Goal: Browse casually

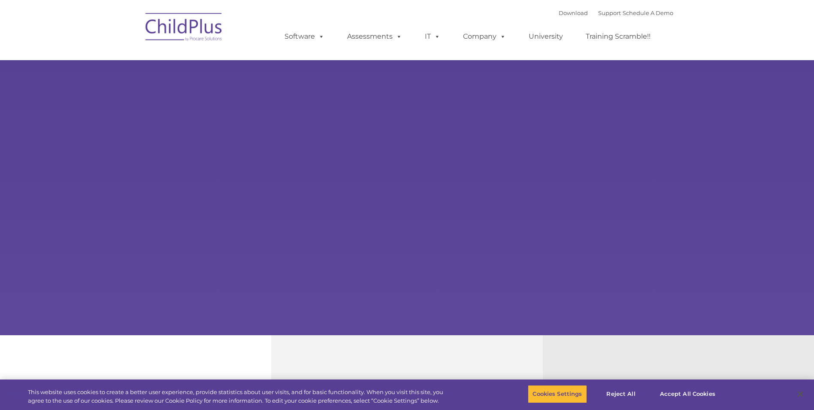
select select "MEDIUM"
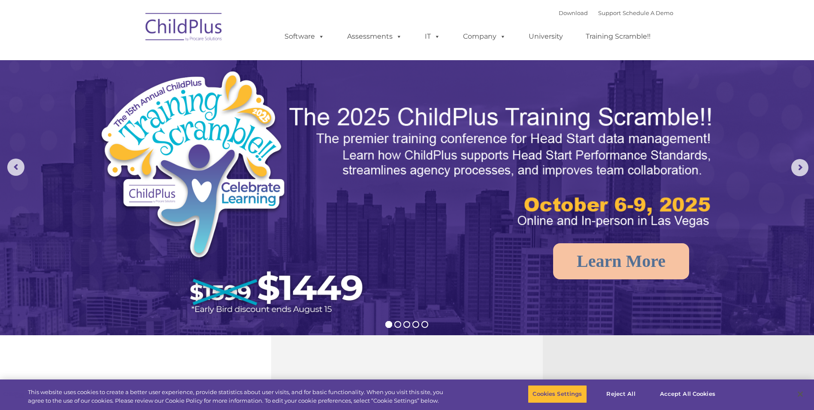
click at [221, 26] on img at bounding box center [184, 28] width 86 height 43
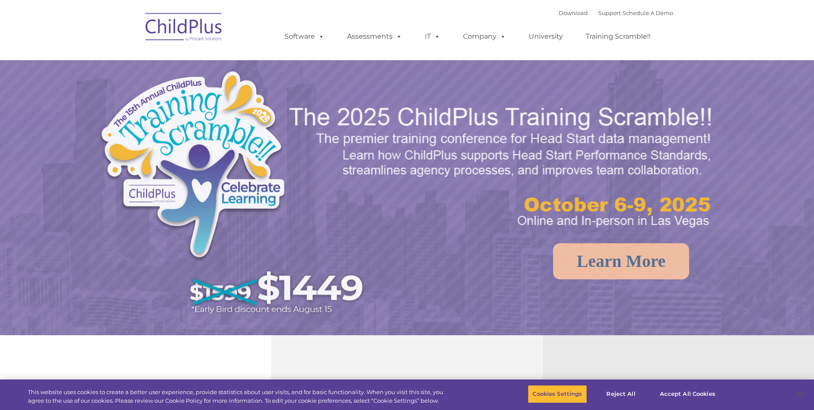
select select "MEDIUM"
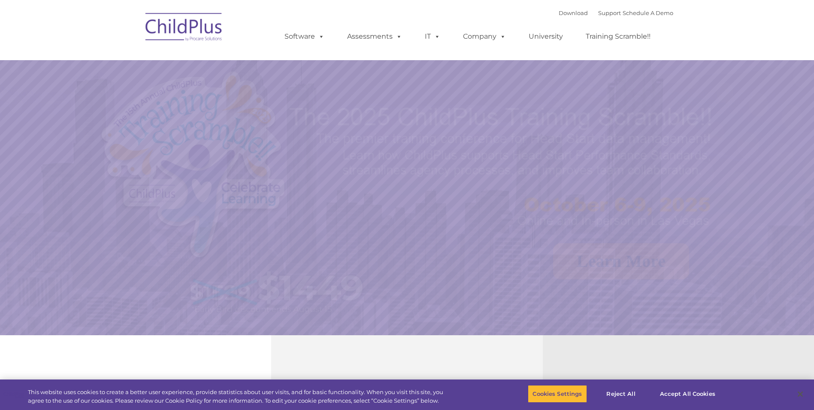
select select "MEDIUM"
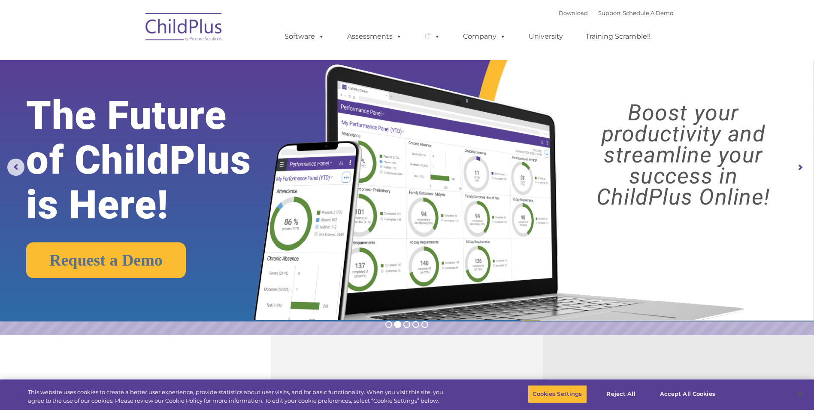
click at [802, 167] on rs-arrow at bounding box center [800, 167] width 17 height 17
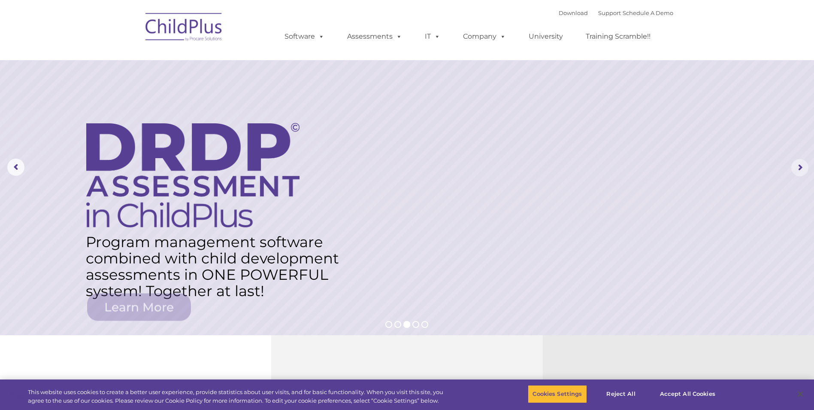
click at [802, 167] on rs-arrow at bounding box center [800, 167] width 17 height 17
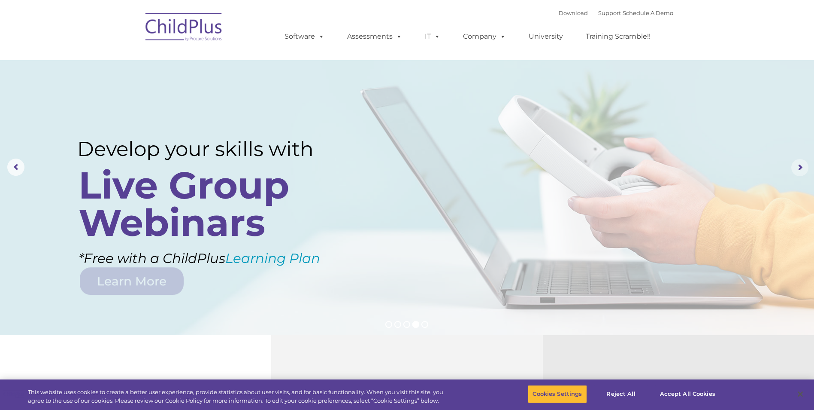
click at [802, 167] on rs-arrow at bounding box center [800, 167] width 17 height 17
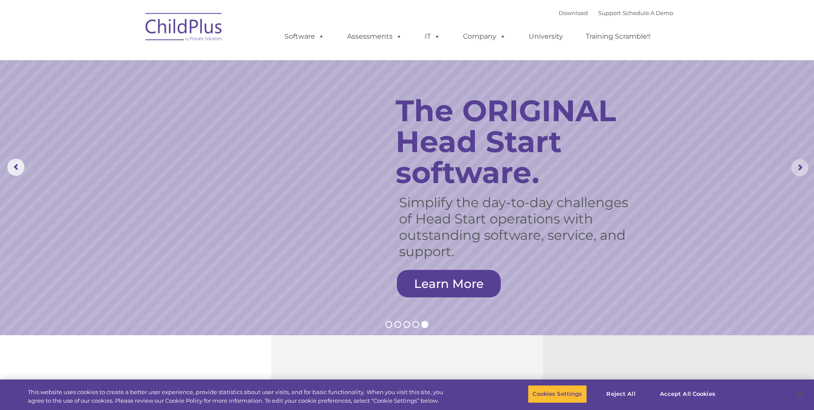
click at [802, 167] on rs-arrow at bounding box center [800, 167] width 17 height 17
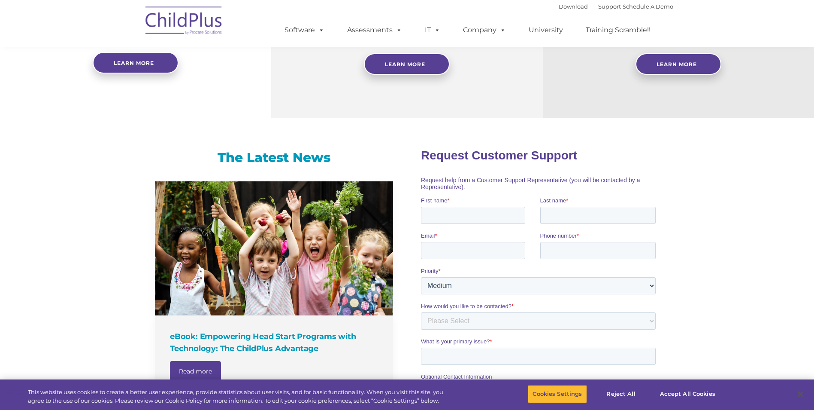
scroll to position [374, 0]
